Goal: Entertainment & Leisure: Consume media (video, audio)

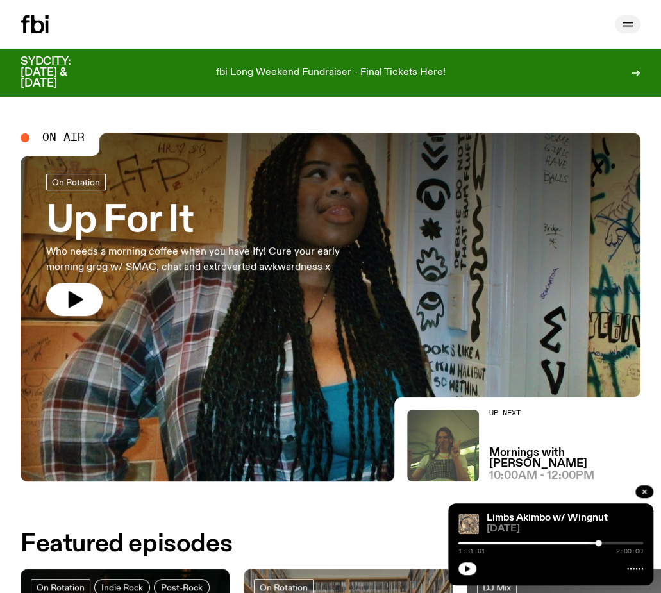
click at [628, 24] on icon "button" at bounding box center [627, 24] width 15 height 15
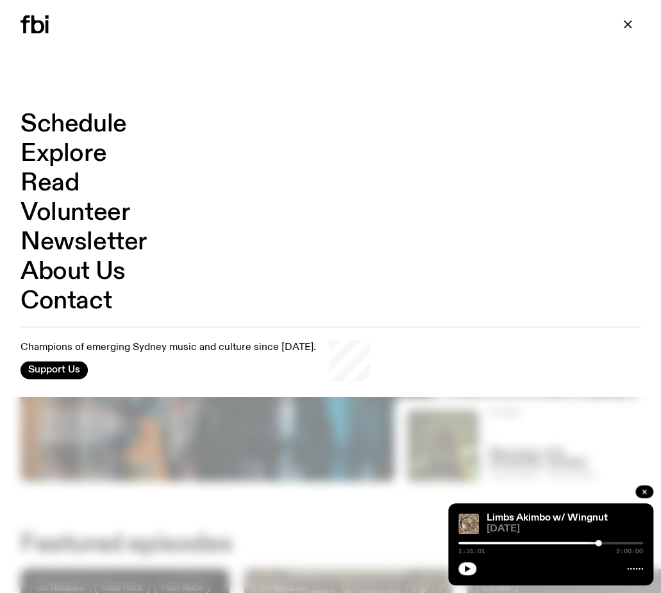
click at [87, 113] on link "Schedule" at bounding box center [74, 124] width 106 height 24
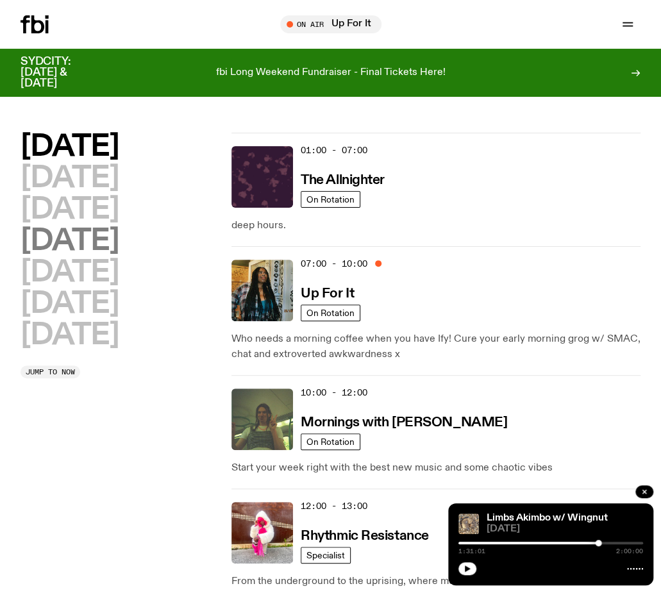
click at [109, 245] on h2 "[DATE]" at bounding box center [70, 241] width 98 height 29
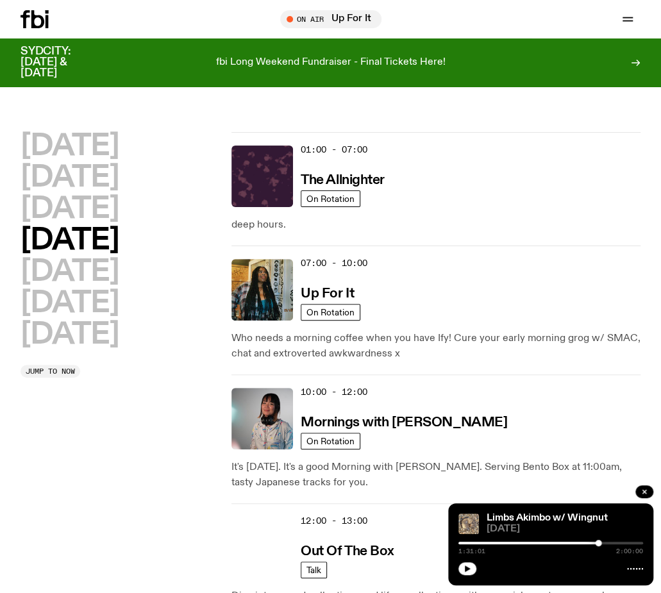
scroll to position [36, 0]
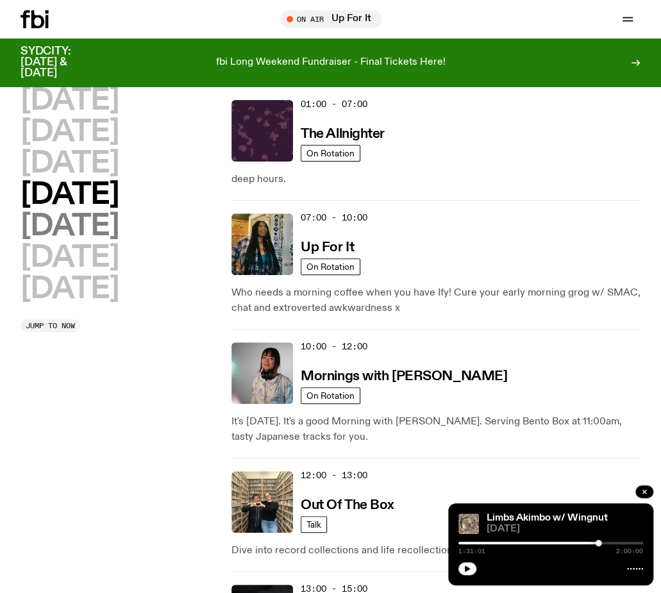
click at [76, 225] on h2 "[DATE]" at bounding box center [70, 226] width 98 height 29
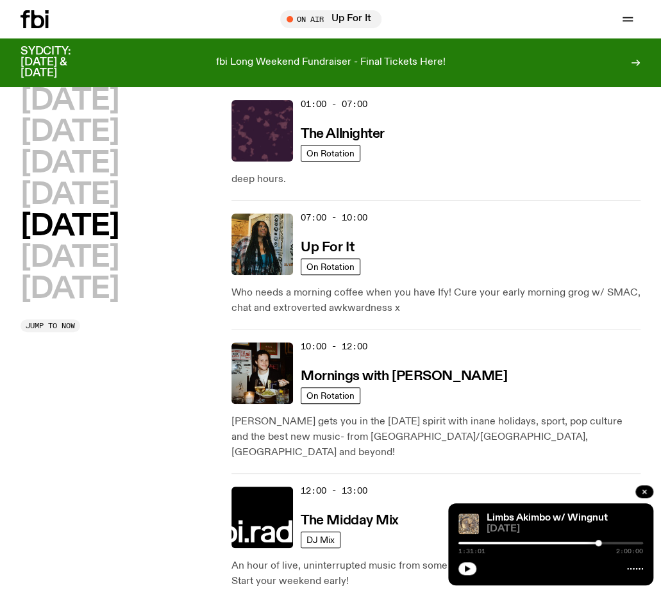
click at [117, 313] on div "[DATE] [DATE] [DATE] [DATE] [DATE] [DATE] [DATE] Jump to now" at bounding box center [120, 209] width 198 height 246
click at [104, 289] on h2 "[DATE]" at bounding box center [70, 289] width 98 height 29
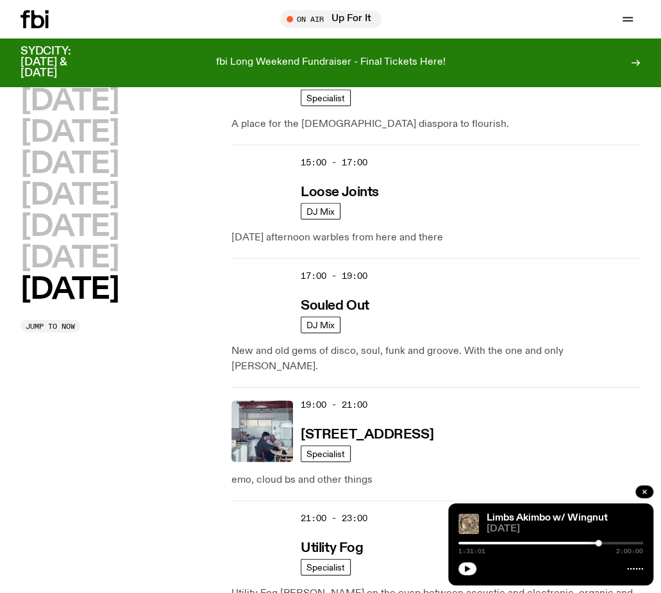
scroll to position [933, 0]
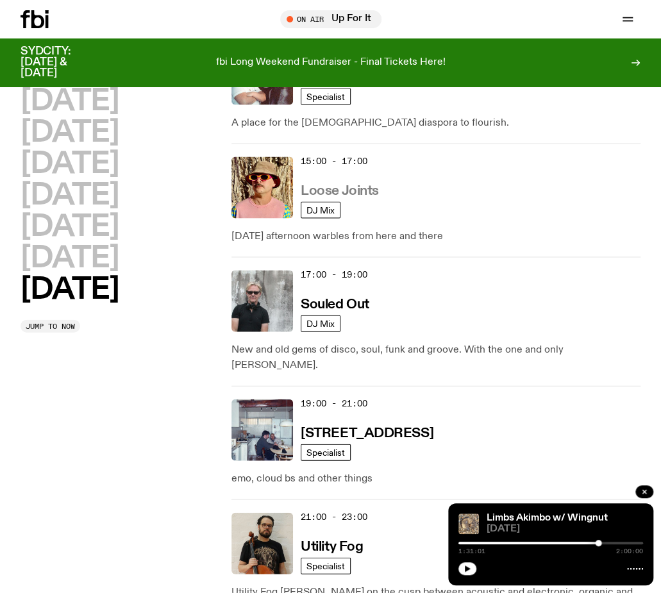
click at [350, 181] on link "Loose Joints" at bounding box center [339, 189] width 78 height 16
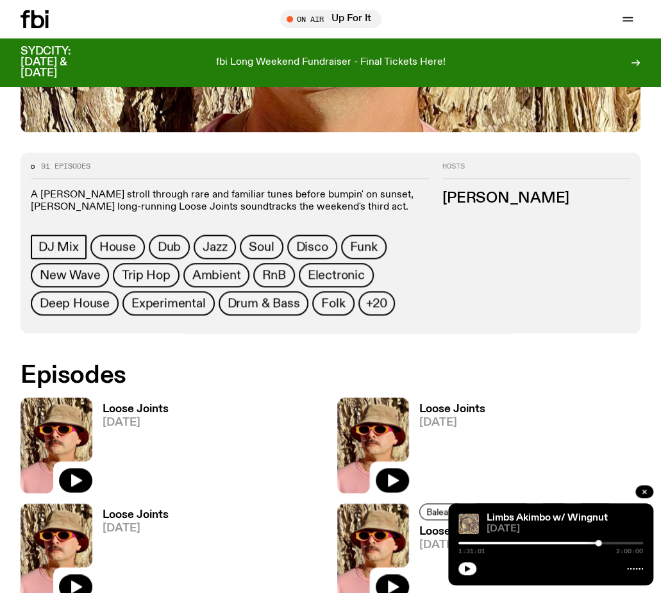
scroll to position [505, 0]
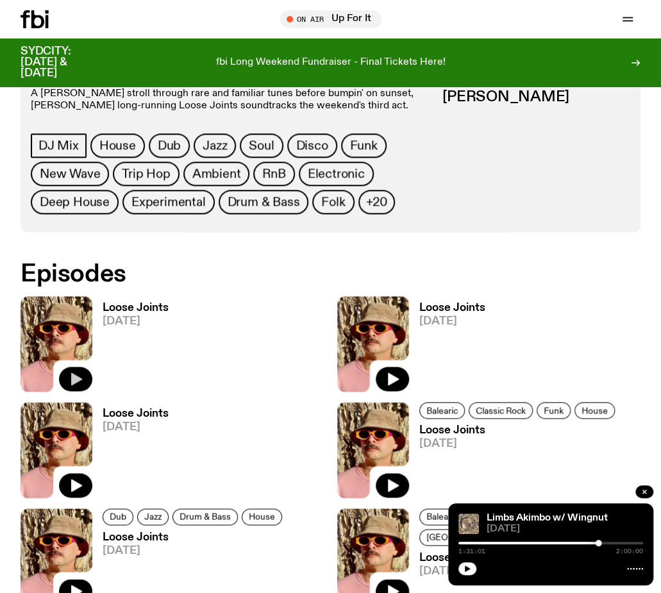
click at [70, 375] on icon "button" at bounding box center [75, 378] width 15 height 15
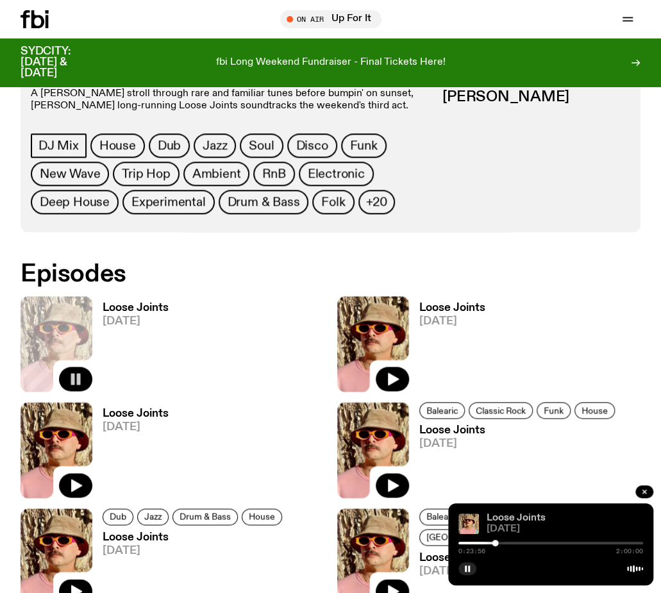
click at [500, 516] on link "Loose Joints" at bounding box center [515, 518] width 59 height 10
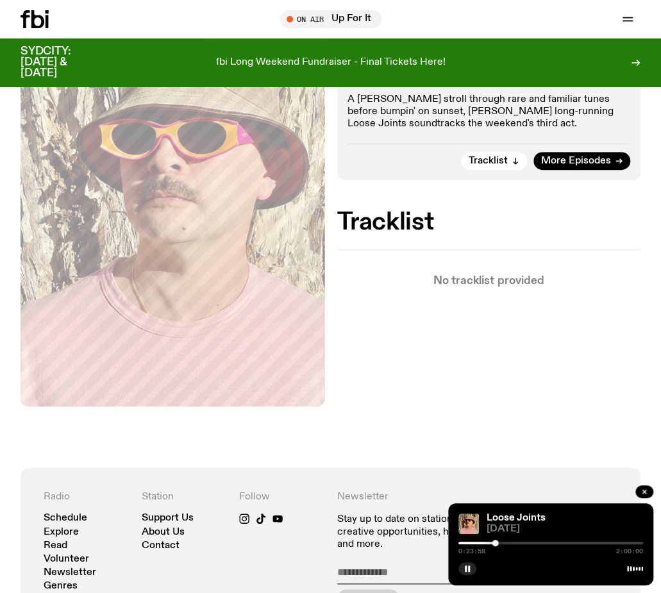
scroll to position [219, 0]
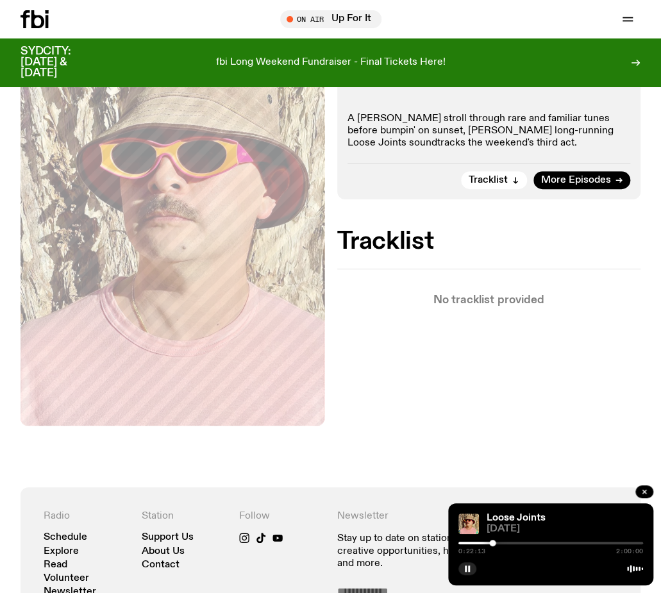
click at [492, 543] on div at bounding box center [492, 542] width 6 height 6
click at [492, 541] on div at bounding box center [492, 542] width 6 height 6
click at [507, 171] on button "Tracklist" at bounding box center [494, 180] width 66 height 18
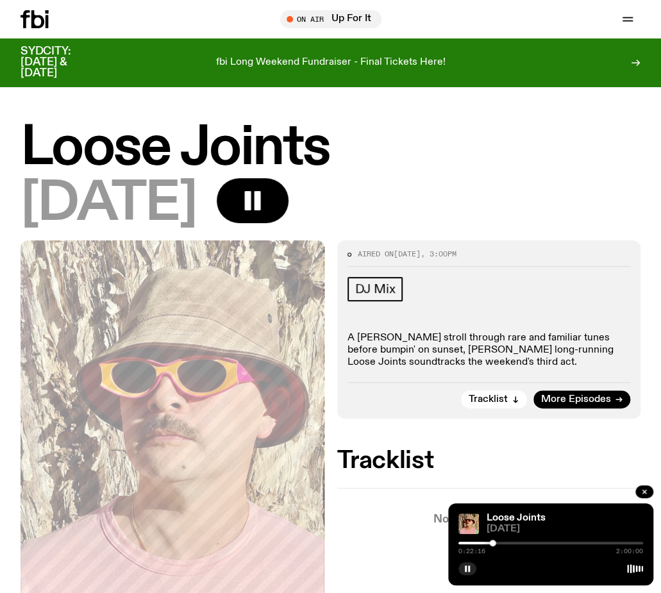
scroll to position [0, 0]
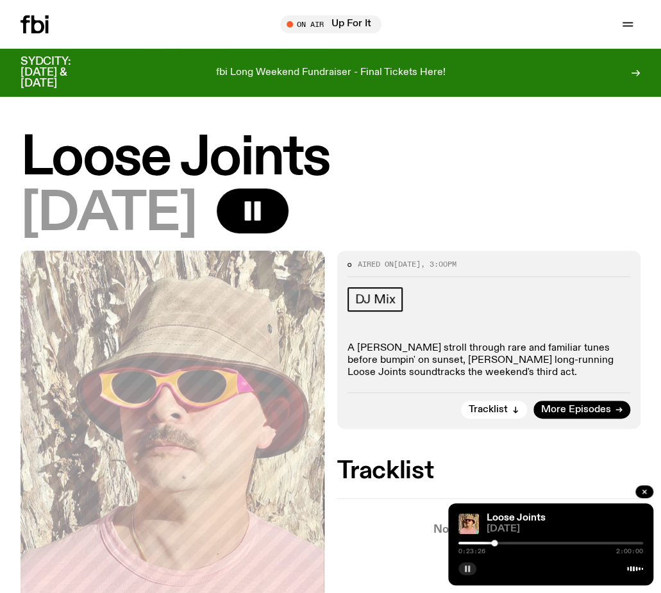
click at [463, 569] on button "button" at bounding box center [467, 568] width 18 height 13
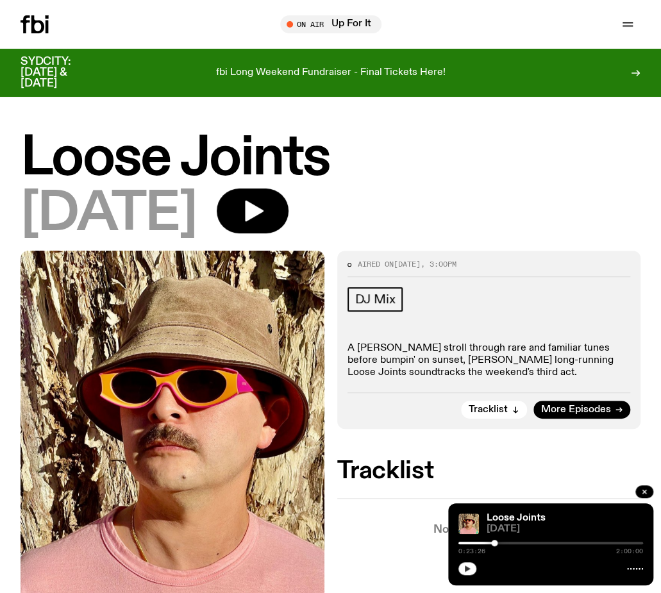
click at [465, 572] on icon "button" at bounding box center [467, 568] width 8 height 8
